Goal: Information Seeking & Learning: Learn about a topic

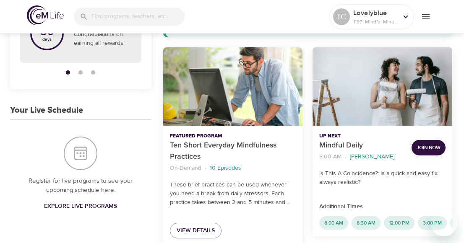
scroll to position [110, 0]
click at [417, 148] on span "Join Now" at bounding box center [429, 148] width 24 height 9
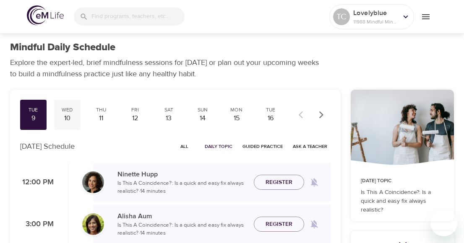
click at [67, 115] on div "10" at bounding box center [67, 119] width 20 height 10
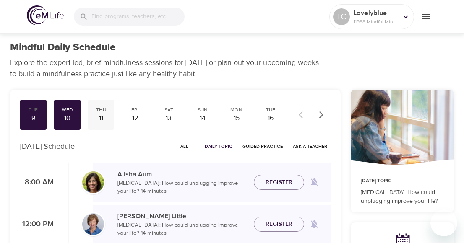
click at [99, 120] on div "11" at bounding box center [101, 119] width 20 height 10
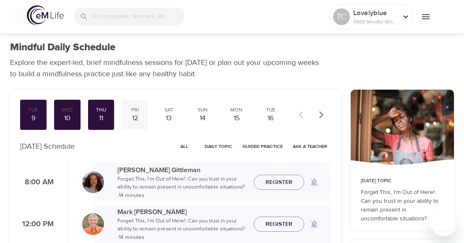
click at [137, 117] on div "12" at bounding box center [135, 119] width 20 height 10
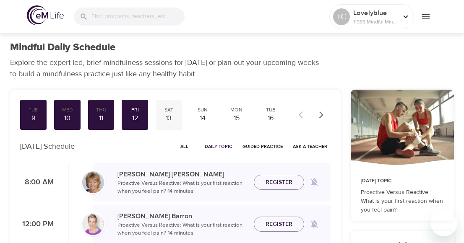
click at [168, 117] on div "13" at bounding box center [169, 119] width 20 height 10
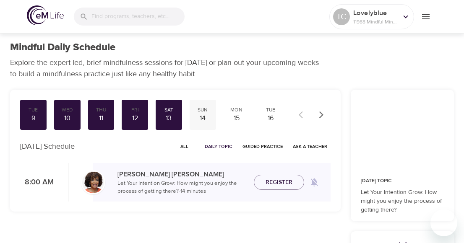
click at [201, 117] on div "14" at bounding box center [203, 119] width 20 height 10
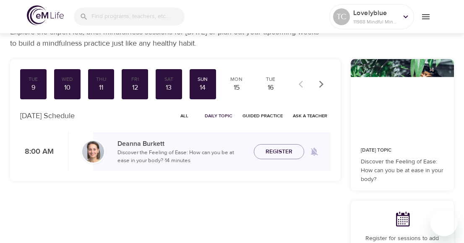
scroll to position [31, 0]
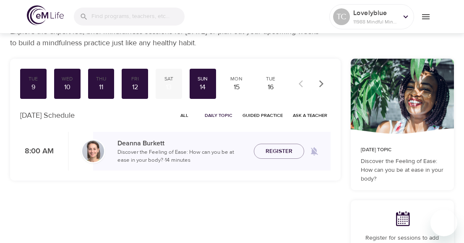
click at [171, 83] on div "13" at bounding box center [169, 88] width 20 height 10
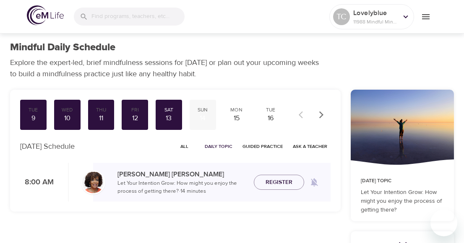
click at [206, 112] on div "Sun" at bounding box center [203, 110] width 20 height 7
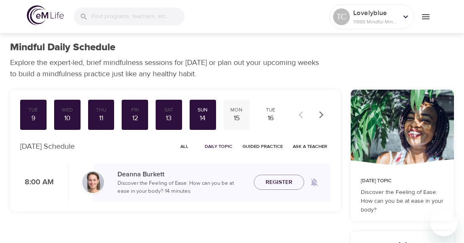
click at [234, 117] on div "15" at bounding box center [237, 119] width 20 height 10
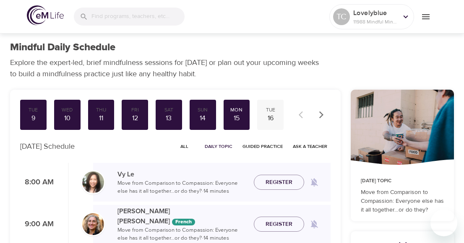
click at [271, 117] on div "16" at bounding box center [271, 119] width 20 height 10
